Goal: Navigation & Orientation: Find specific page/section

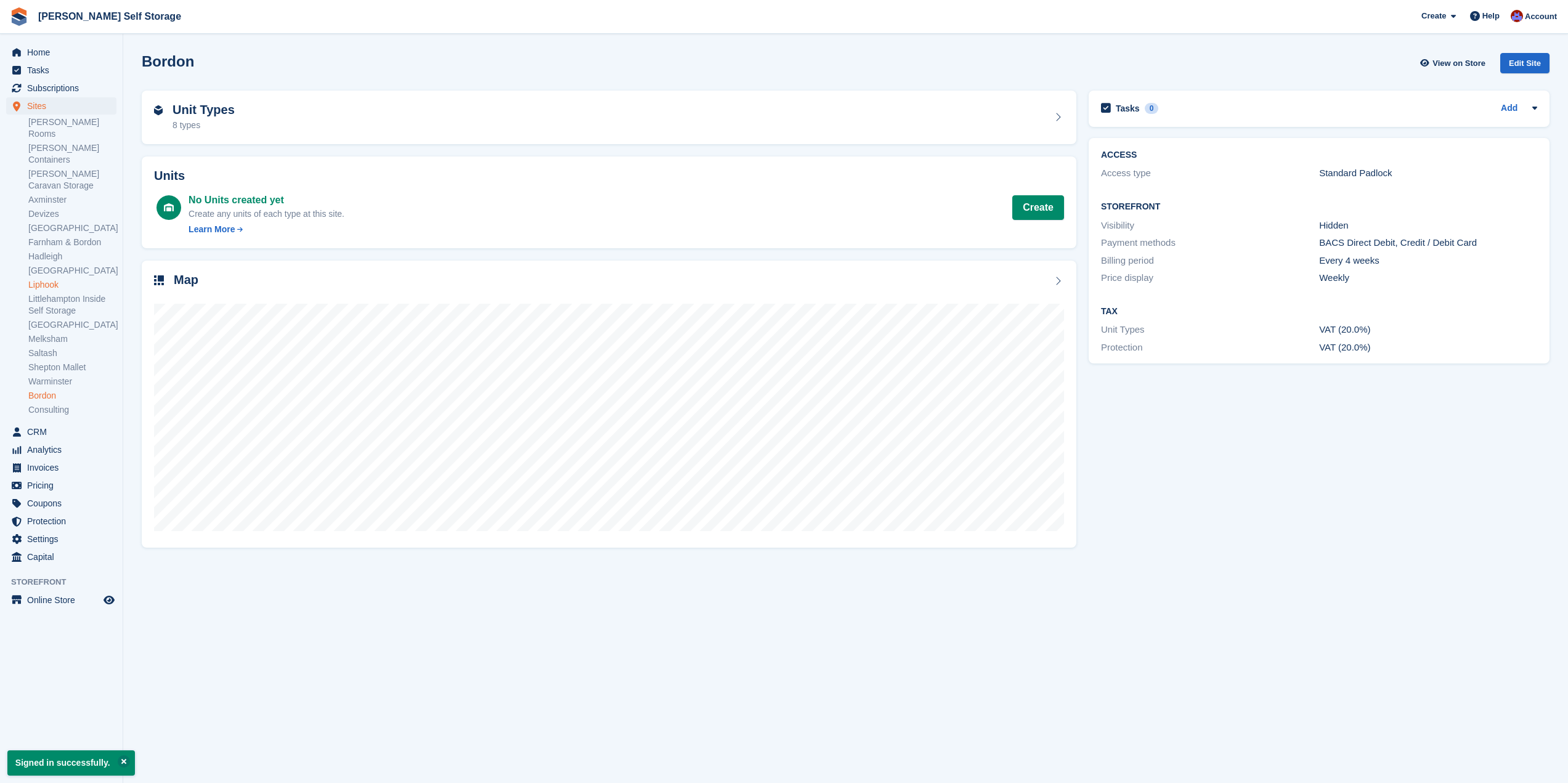
click at [58, 279] on link "Liphook" at bounding box center [72, 284] width 88 height 11
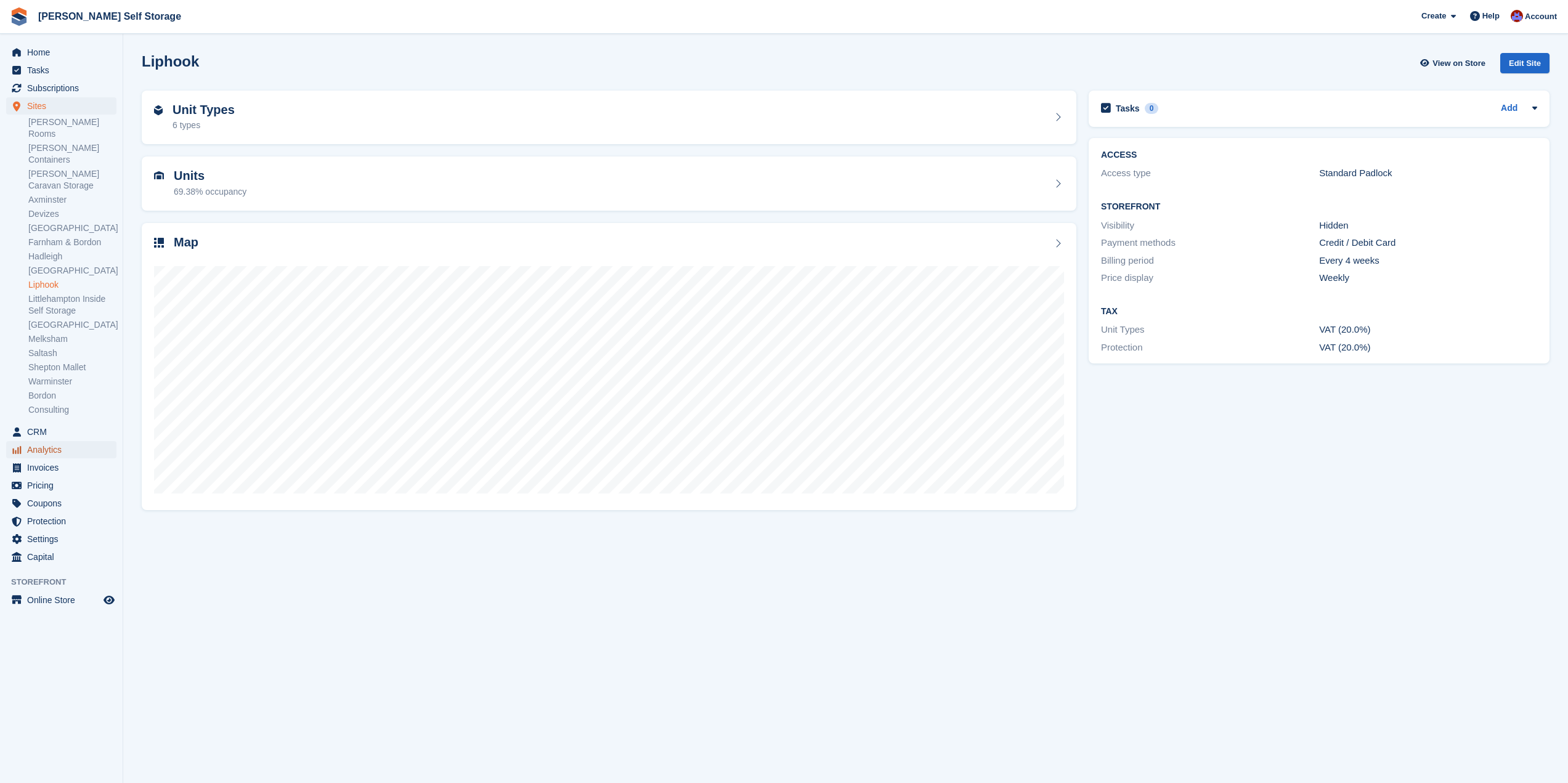
click at [59, 441] on span "Analytics" at bounding box center [64, 450] width 74 height 17
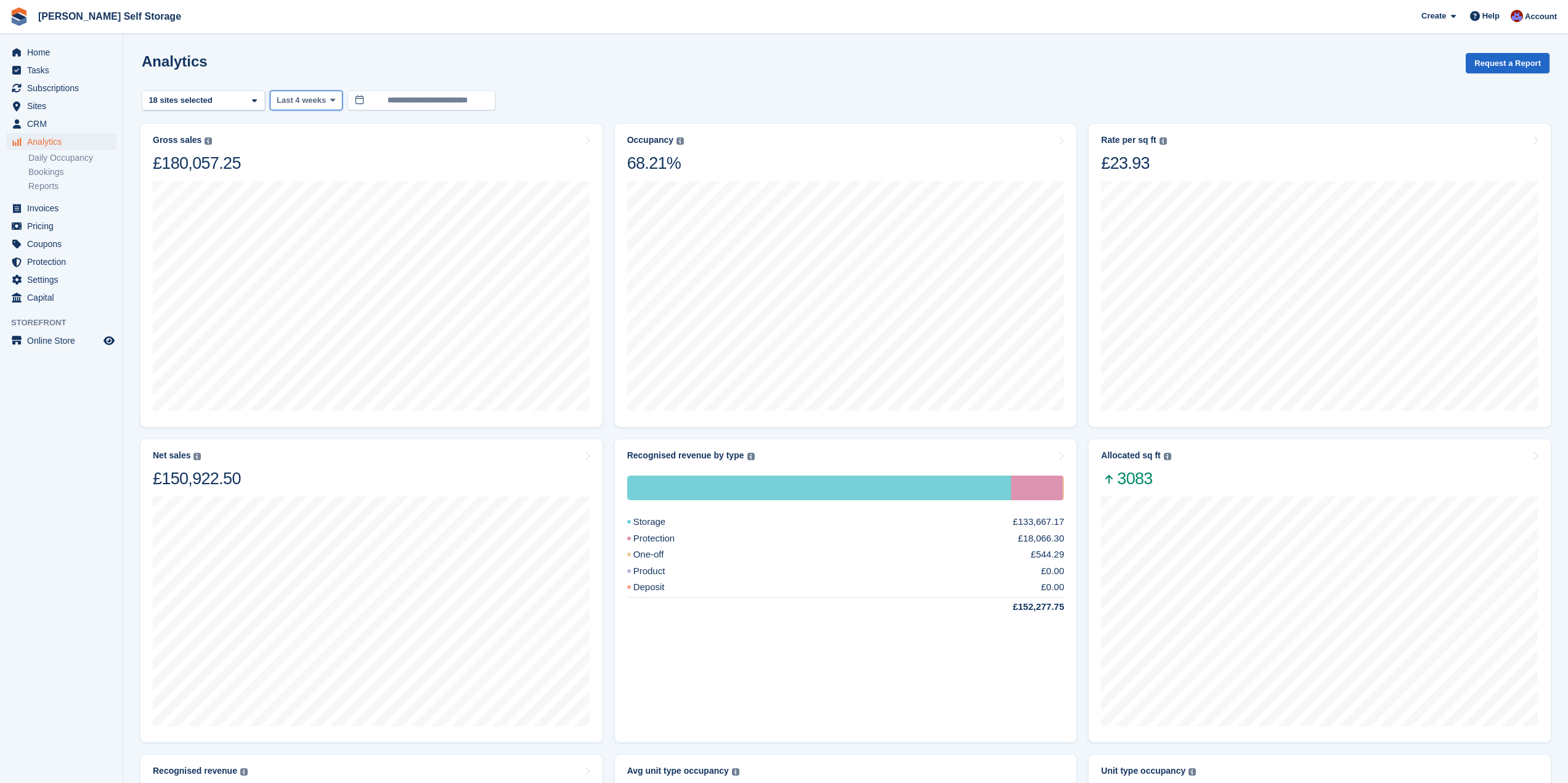
click at [331, 101] on icon at bounding box center [332, 100] width 5 height 8
click at [320, 157] on link "Last 2 weeks" at bounding box center [329, 152] width 107 height 23
click at [255, 103] on icon at bounding box center [254, 100] width 5 height 8
click at [319, 98] on span "Last 2 weeks" at bounding box center [301, 100] width 50 height 12
click at [327, 134] on link "Last 7 days" at bounding box center [329, 130] width 107 height 23
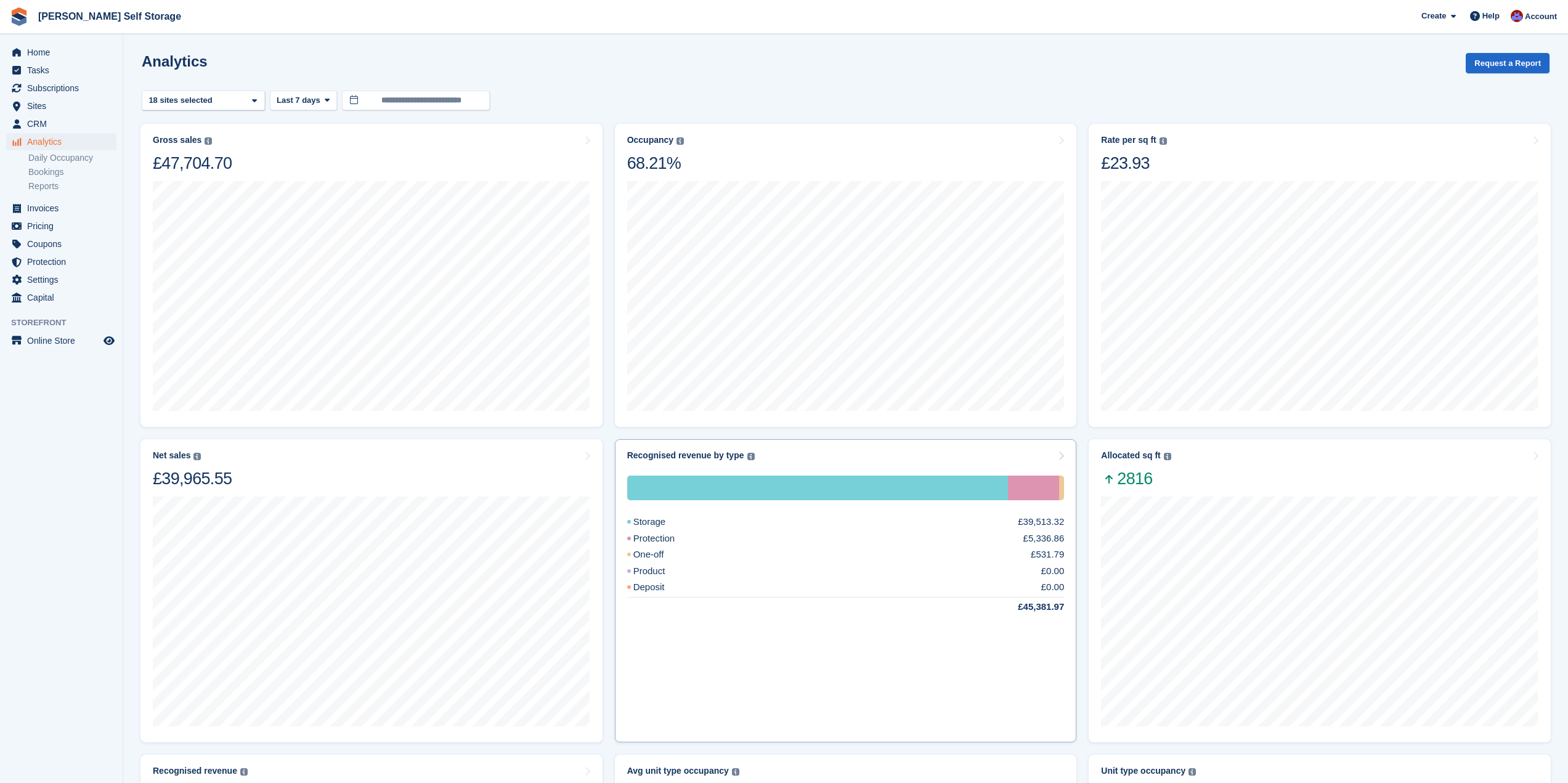
click at [849, 527] on div "Storage £39,513.32" at bounding box center [846, 522] width 438 height 14
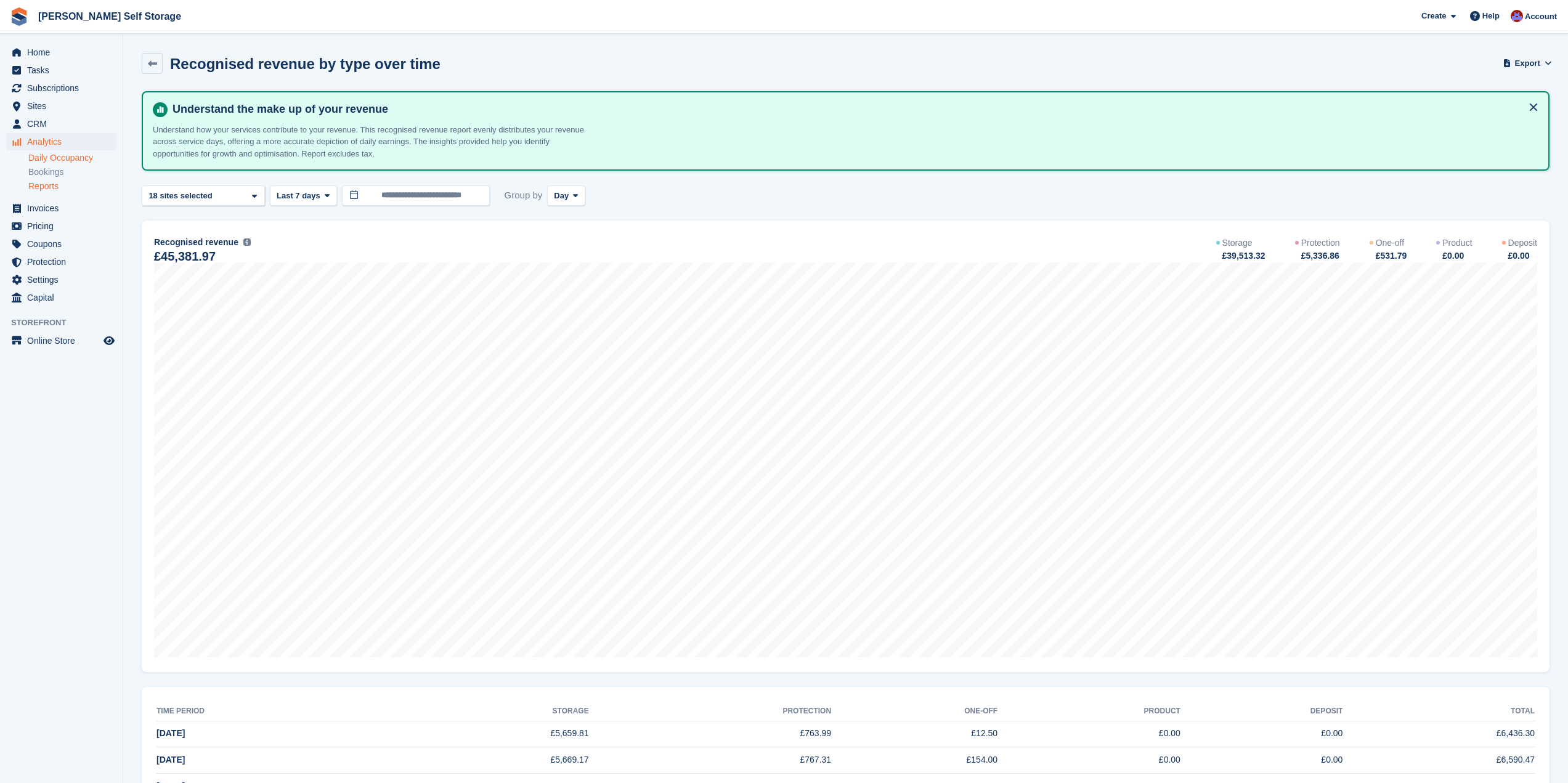
click at [54, 160] on link "Daily Occupancy" at bounding box center [72, 158] width 88 height 11
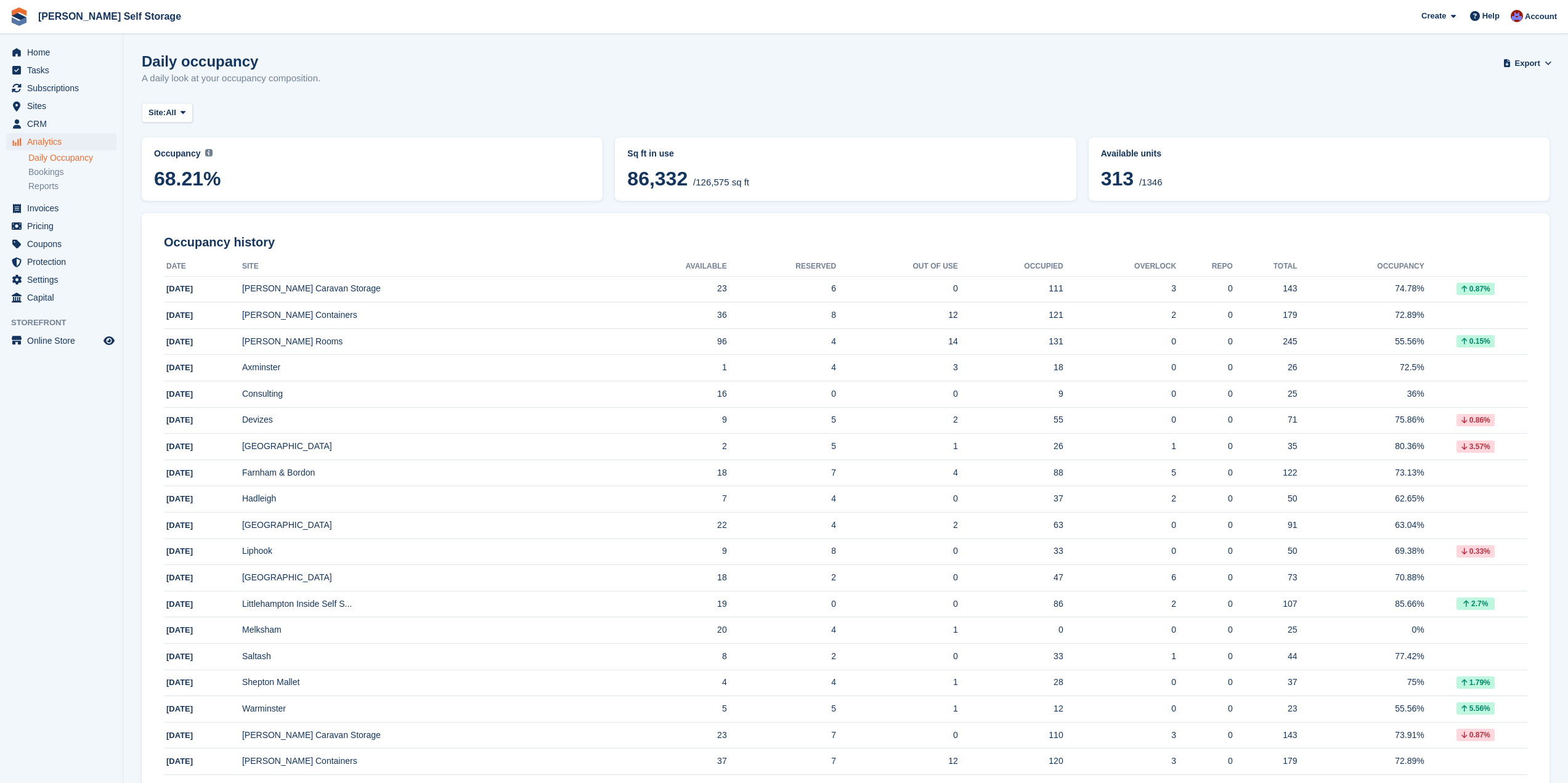
drag, startPoint x: 436, startPoint y: 64, endPoint x: 147, endPoint y: 209, distance: 323.3
click at [436, 64] on div "Daily occupancy A daily look at your occupancy composition. Export Export Occup…" at bounding box center [846, 76] width 1408 height 48
click at [46, 107] on span "Sites" at bounding box center [64, 106] width 74 height 17
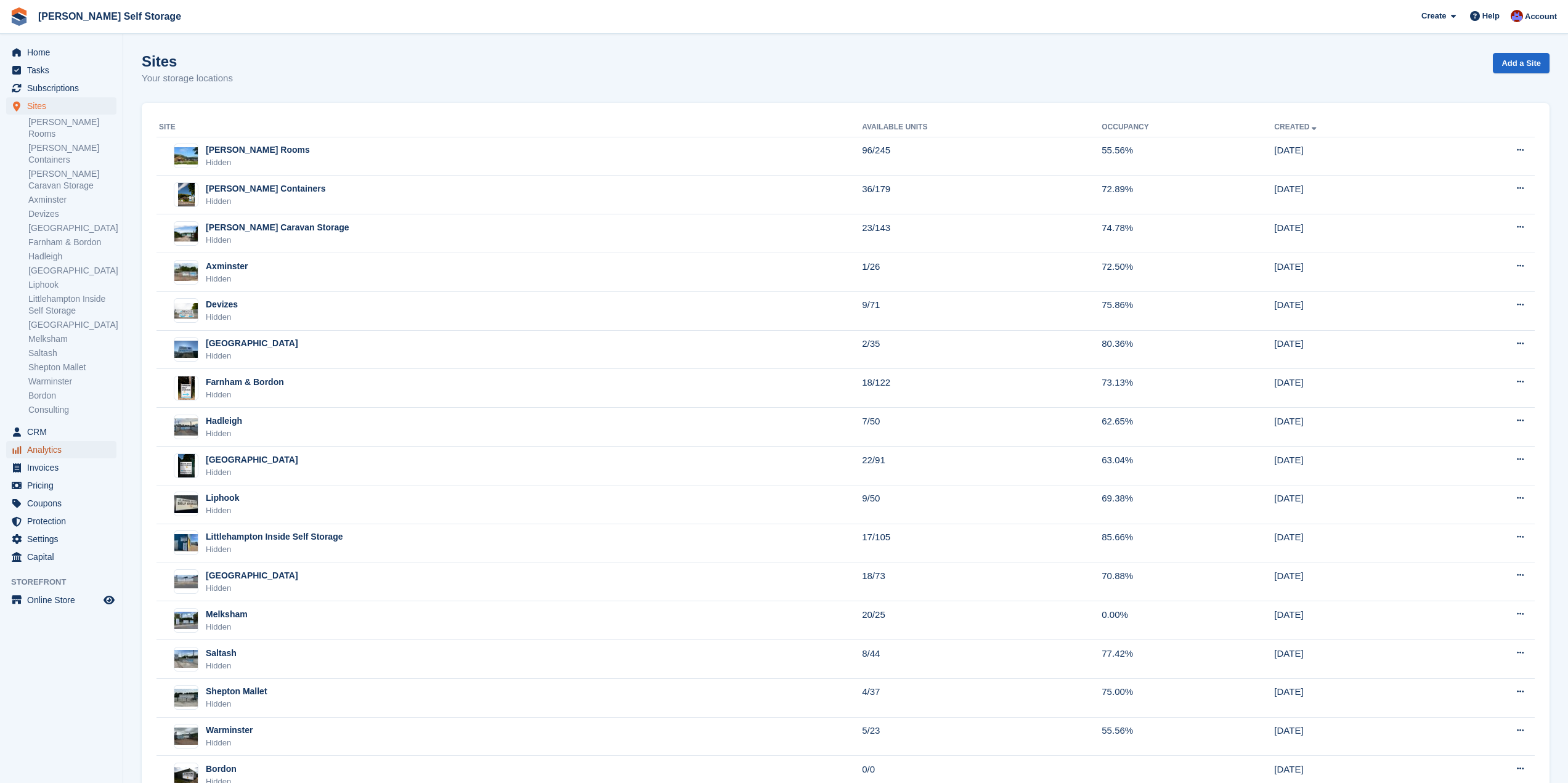
click at [58, 441] on span "Analytics" at bounding box center [64, 450] width 74 height 17
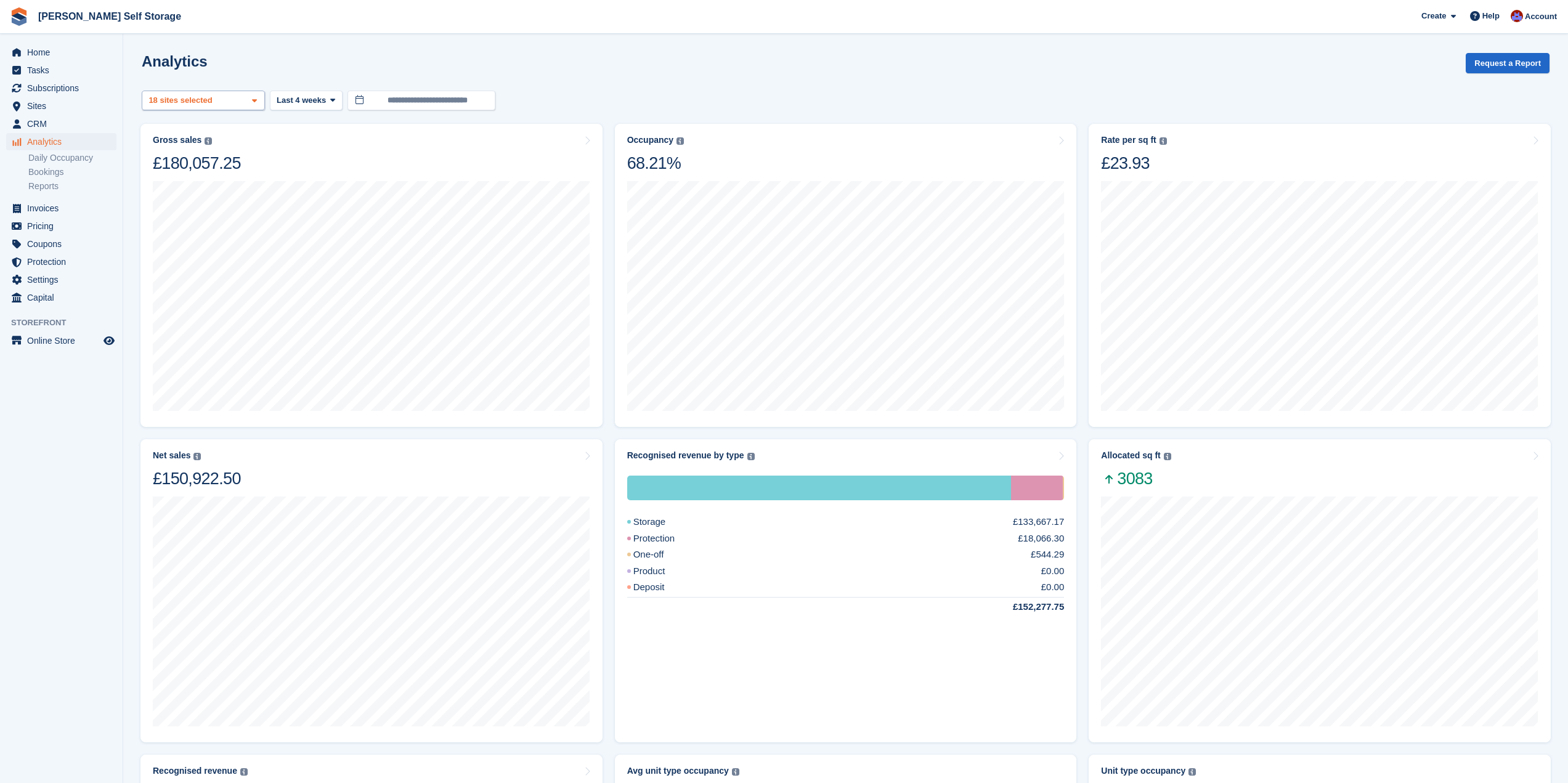
click at [262, 101] on div "Alton Rooms 2 sites selected 3 sites selected 4 sites selected 5 sites selected…" at bounding box center [203, 100] width 123 height 21
click at [234, 133] on button "Clear" at bounding box center [231, 133] width 38 height 21
click at [185, 236] on div "Liphook" at bounding box center [203, 246] width 112 height 21
select select "****"
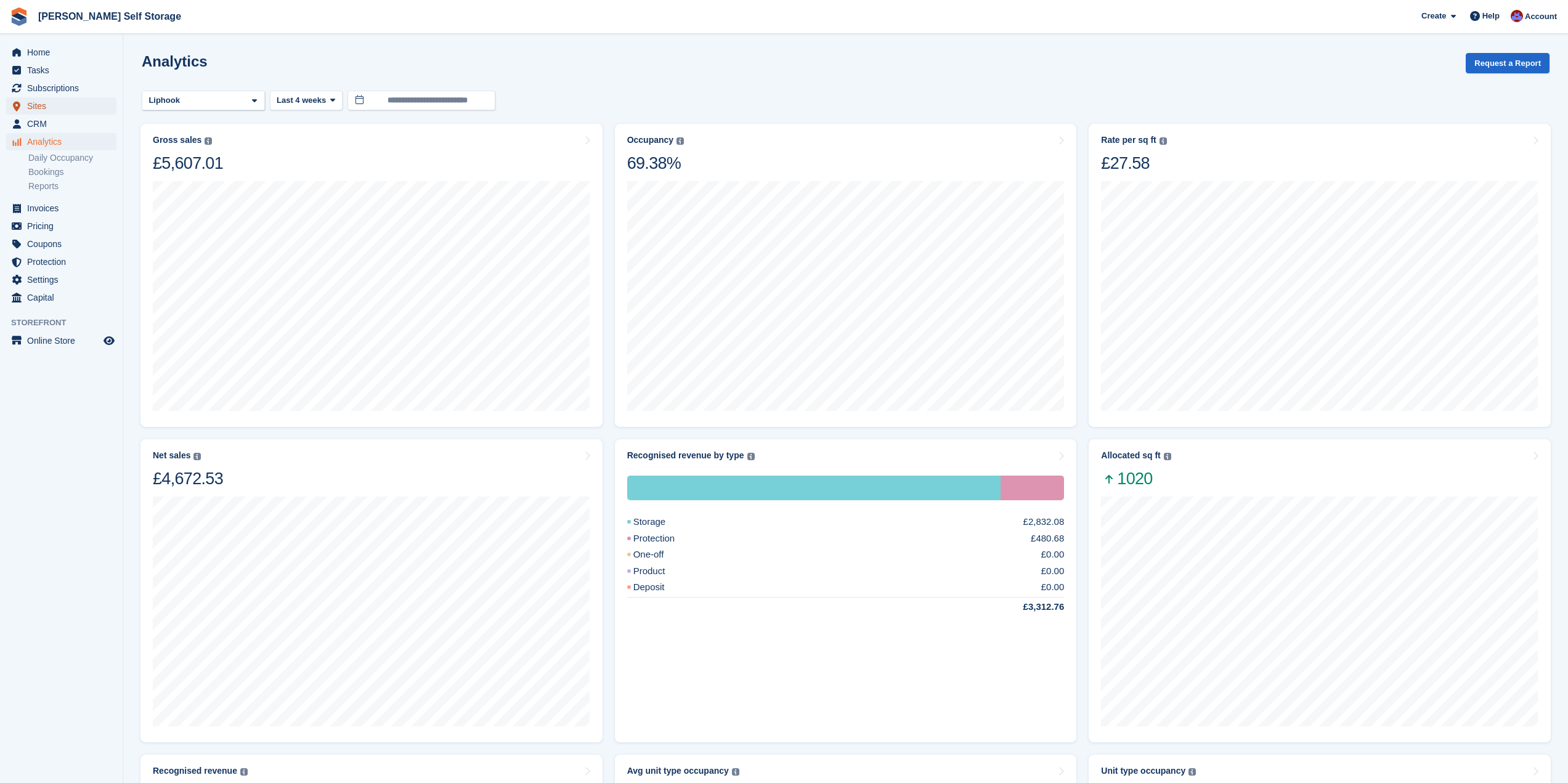
click at [50, 112] on span "Sites" at bounding box center [64, 106] width 74 height 17
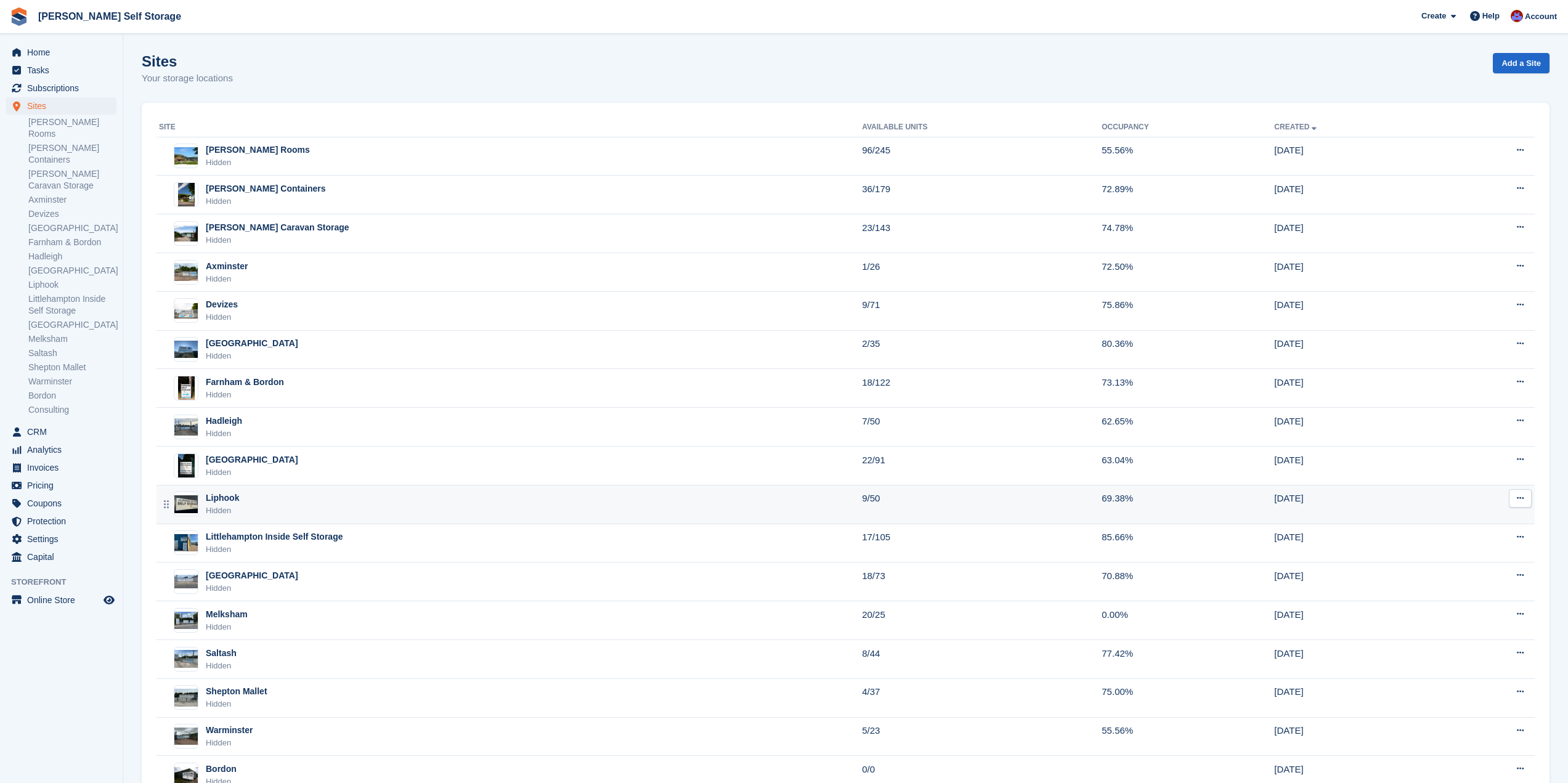
click at [259, 496] on div "Liphook Hidden" at bounding box center [510, 504] width 703 height 25
